Goal: Information Seeking & Learning: Learn about a topic

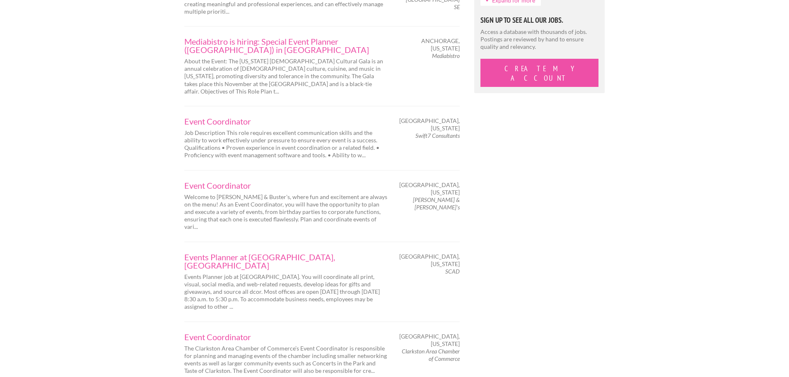
scroll to position [829, 0]
click at [566, 152] on div "Next Page 1 of 725 Sports Betting Event Activations Associate Betstamp is the f…" at bounding box center [394, 126] width 435 height 1505
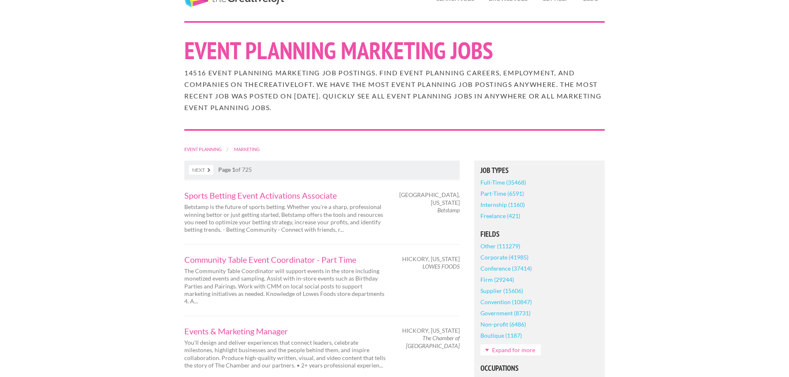
scroll to position [13, 0]
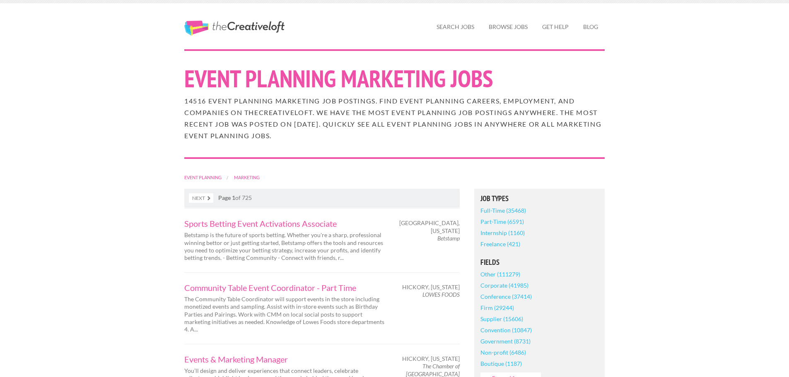
click at [533, 140] on div "14516 Event Planning Marketing job postings. Find Event Planning careers, emplo…" at bounding box center [394, 125] width 435 height 63
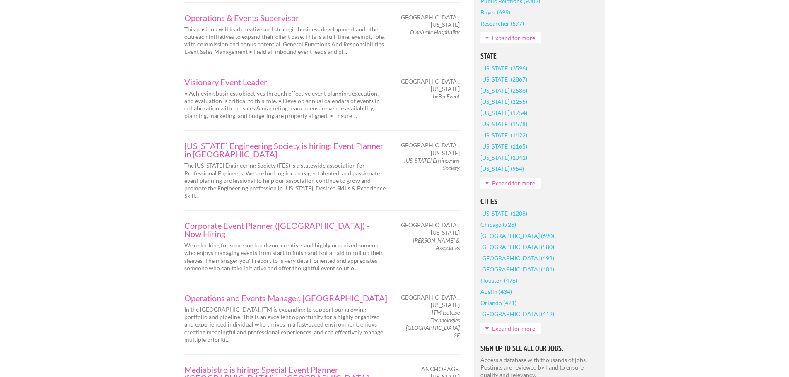
scroll to position [497, 0]
drag, startPoint x: 672, startPoint y: 64, endPoint x: 677, endPoint y: 60, distance: 6.2
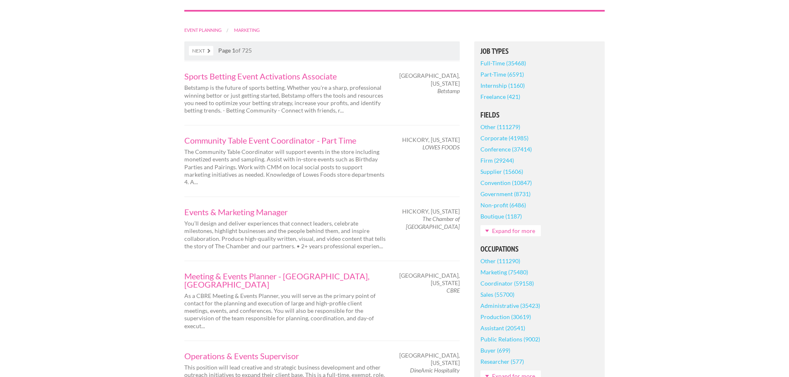
scroll to position [0, 0]
